Goal: Information Seeking & Learning: Learn about a topic

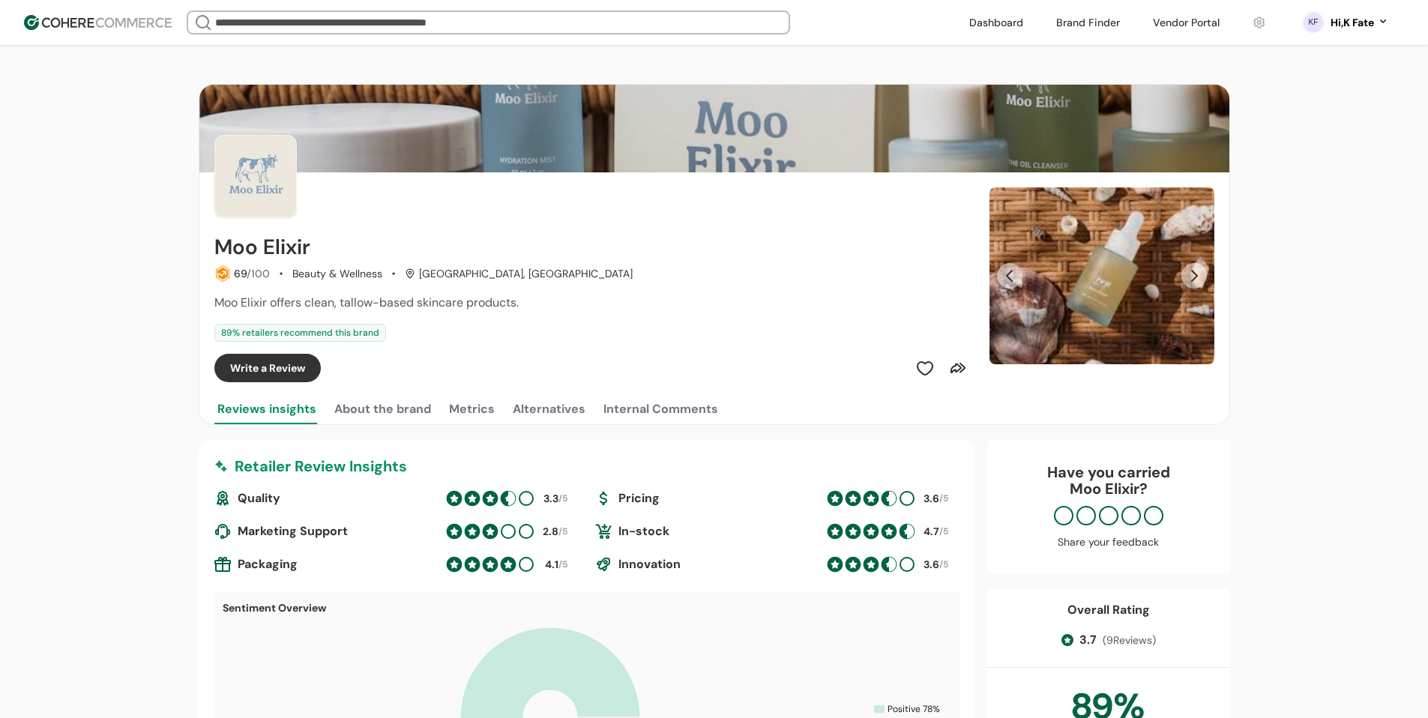
click at [384, 414] on button "About the brand" at bounding box center [382, 409] width 103 height 30
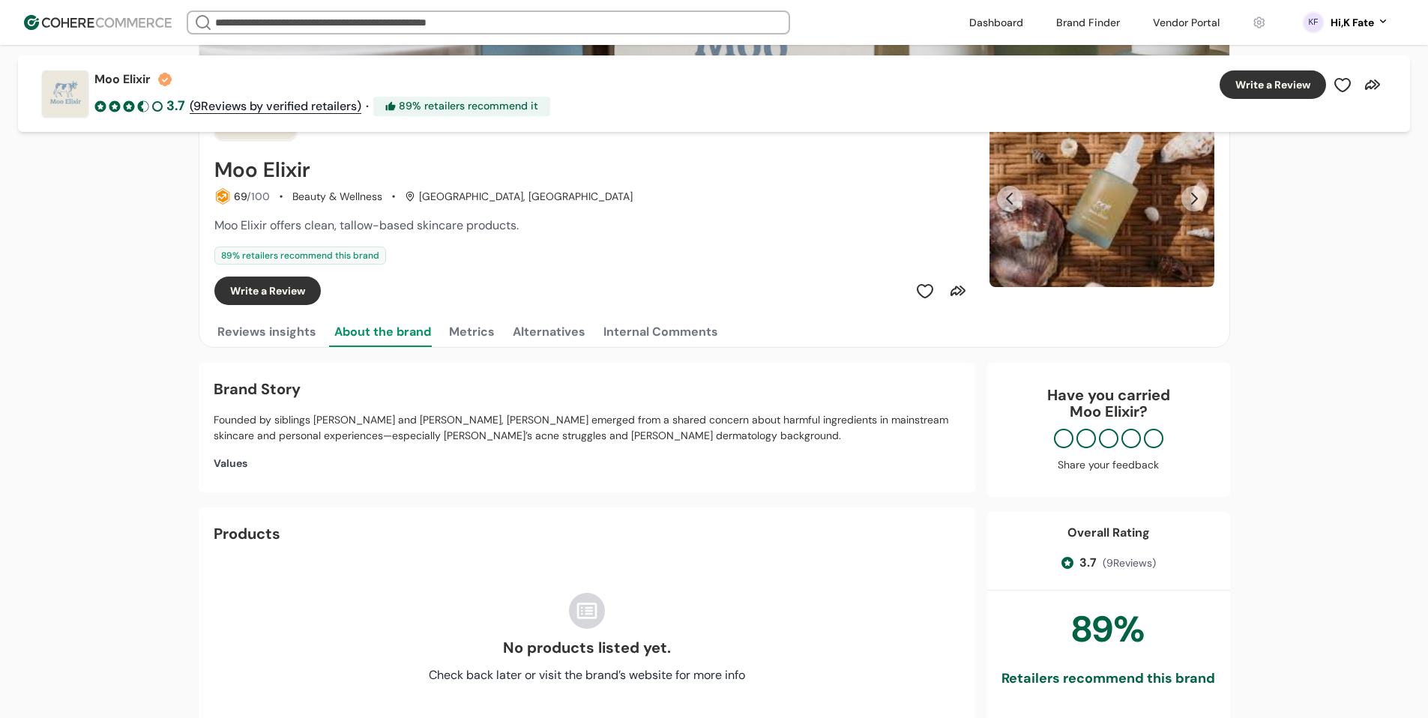
scroll to position [75, 0]
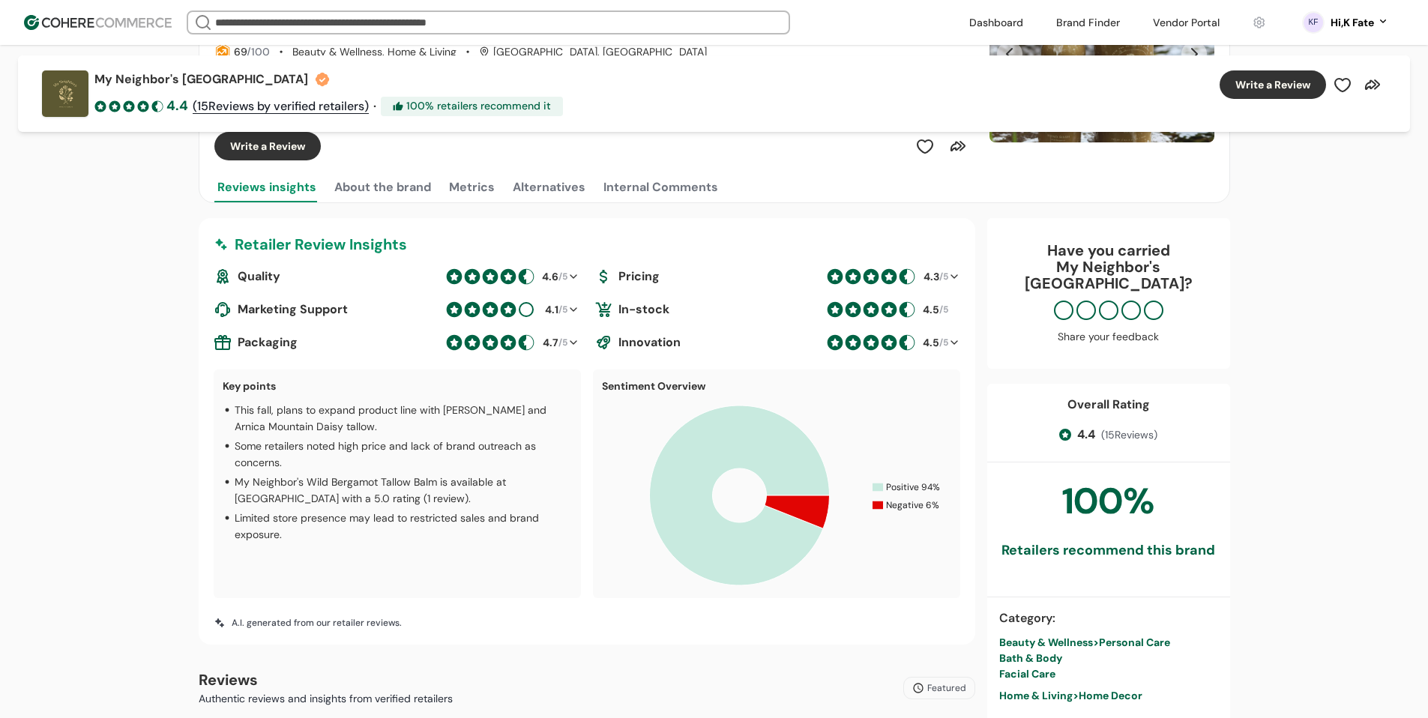
scroll to position [75, 0]
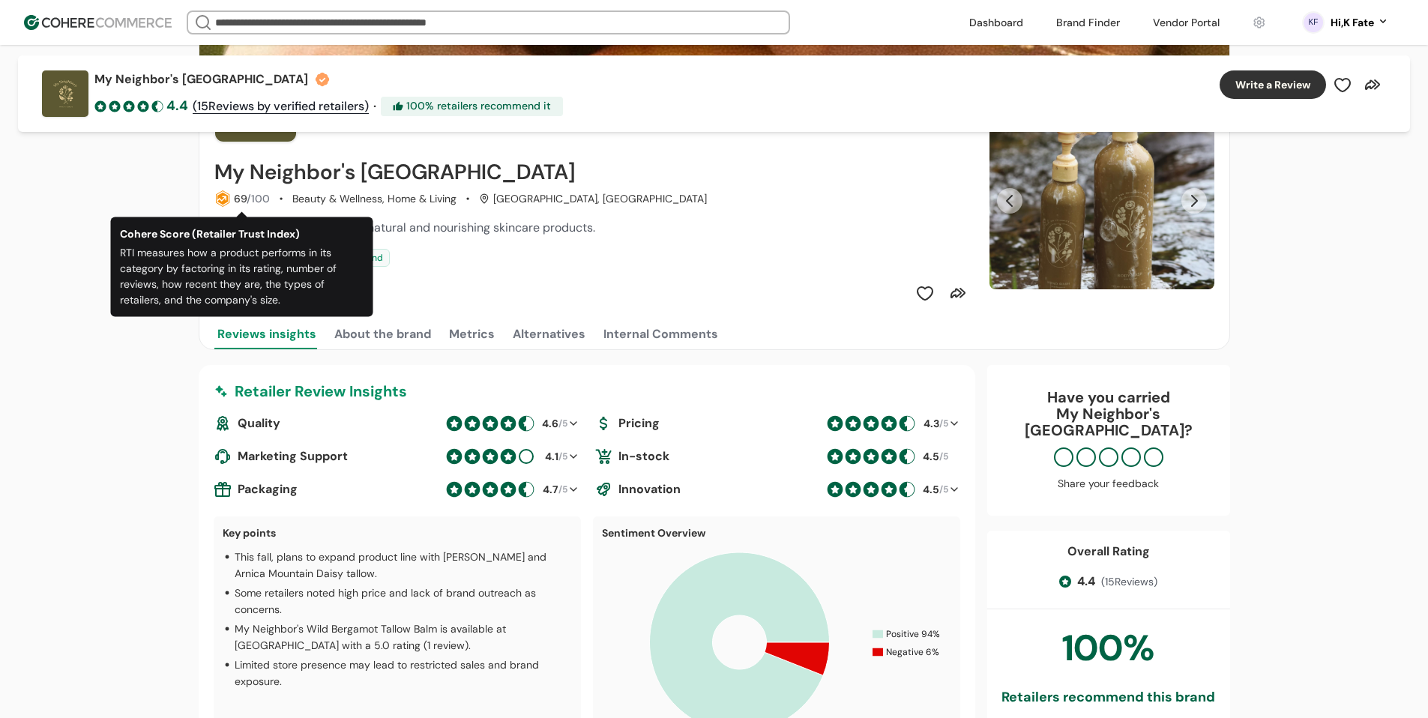
click at [386, 327] on button "About the brand" at bounding box center [382, 334] width 103 height 30
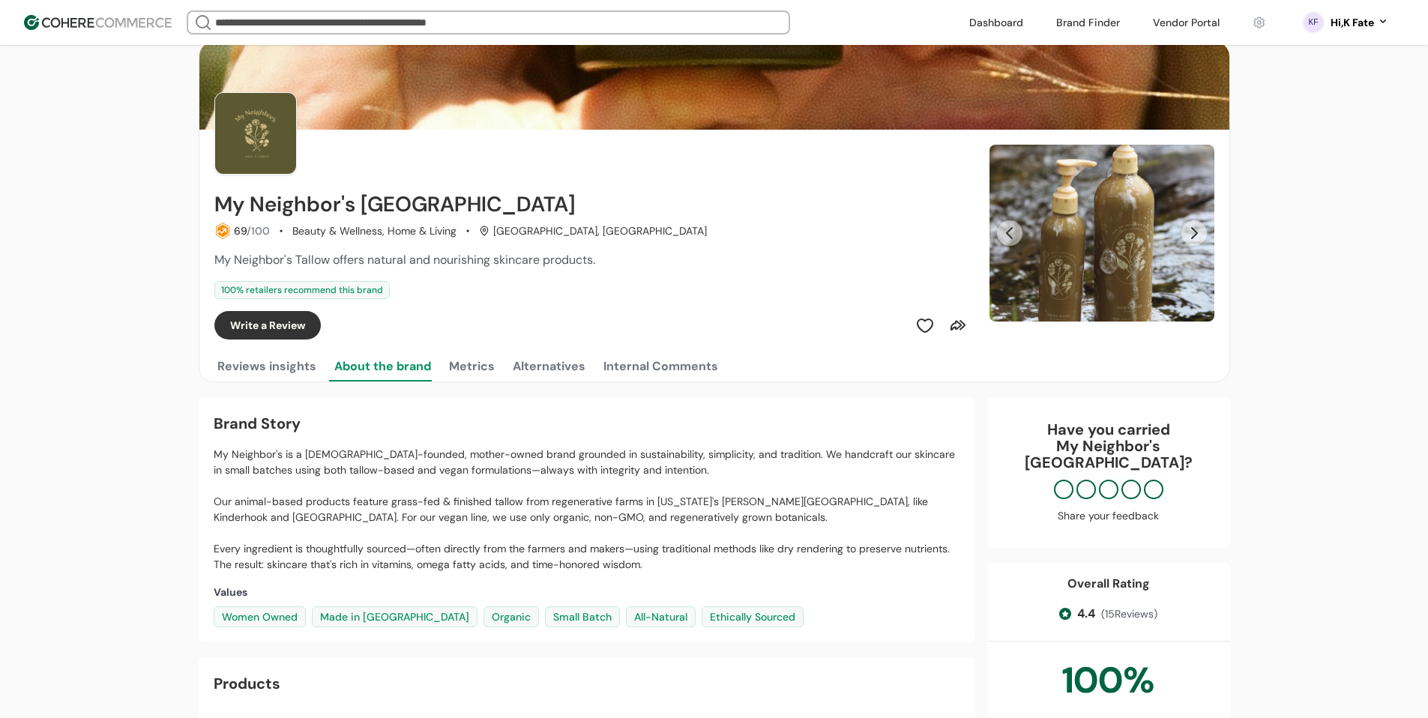
scroll to position [0, 0]
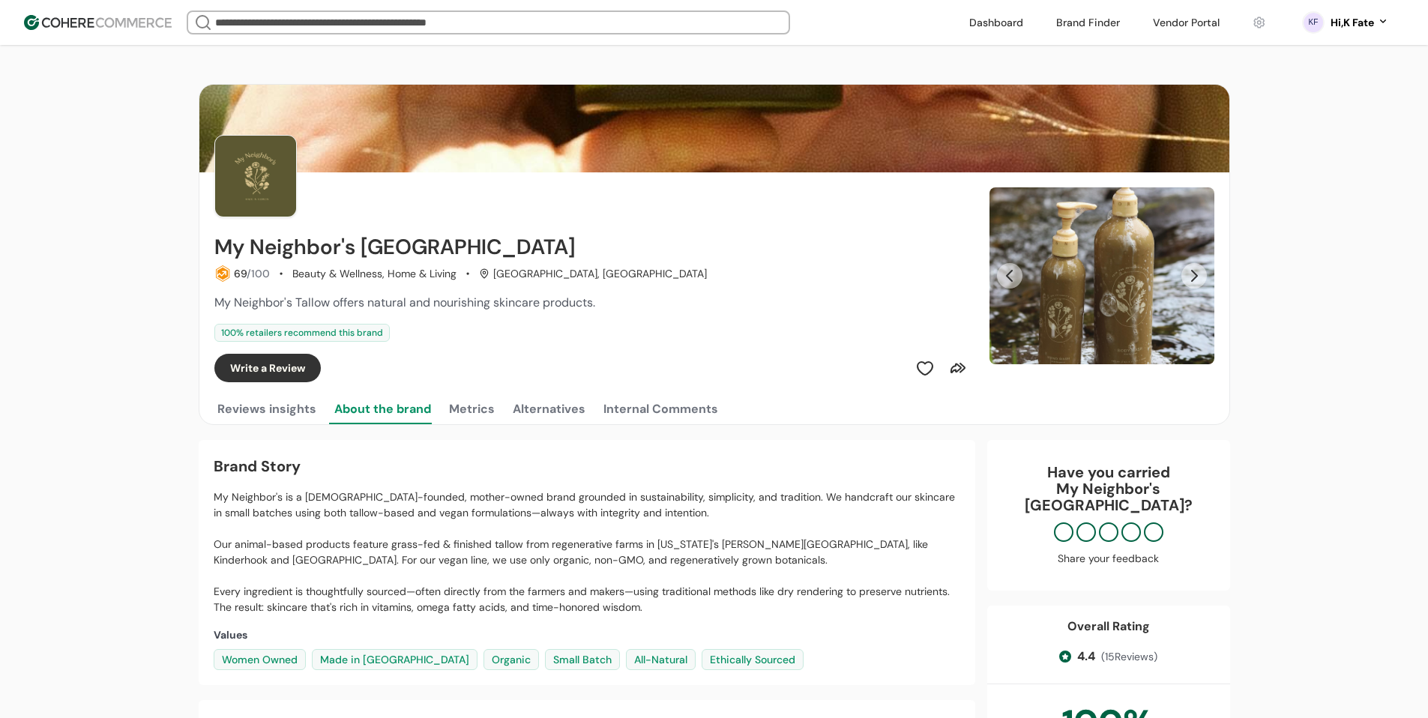
click at [468, 390] on div "My Neighbor's Tallow 69 /100 Beauty & Wellness, Home & Living Hudson, NY My Nei…" at bounding box center [714, 255] width 1030 height 340
click at [471, 399] on button "Metrics" at bounding box center [472, 409] width 52 height 30
